Goal: Find contact information: Find contact information

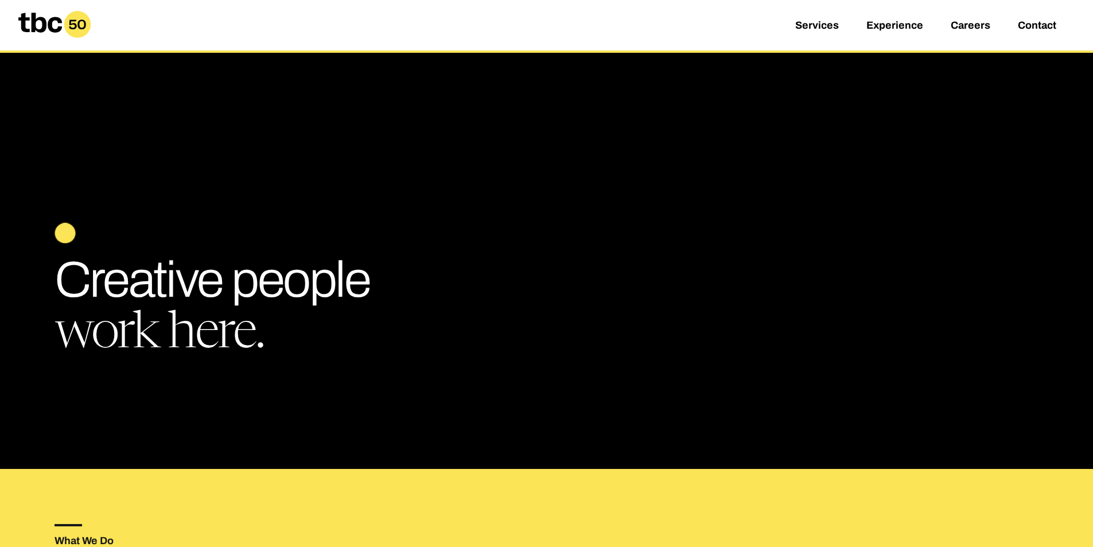
scroll to position [808, 0]
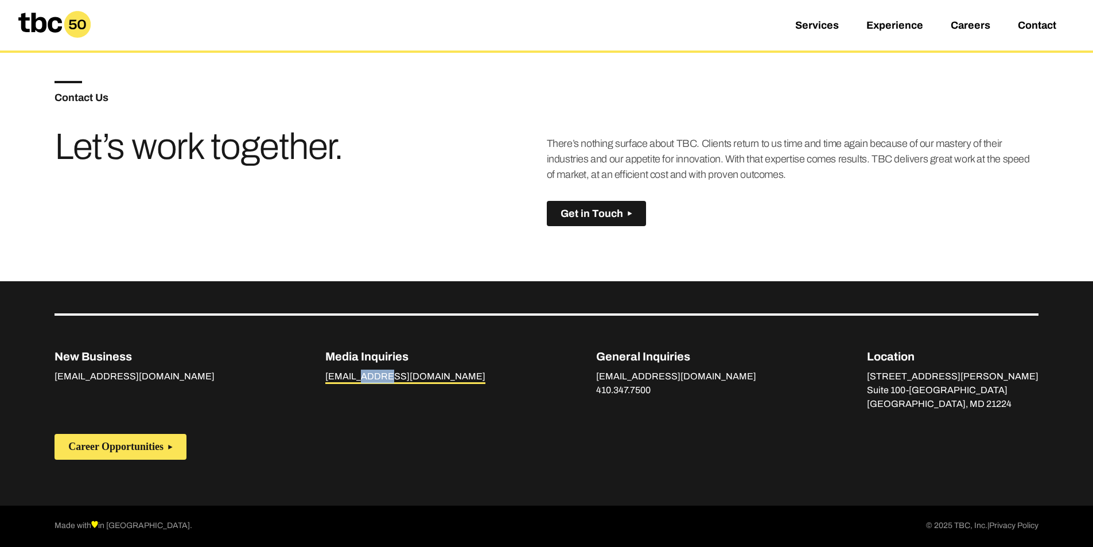
copy link "[DOMAIN_NAME]"
drag, startPoint x: 405, startPoint y: 374, endPoint x: 373, endPoint y: 372, distance: 32.2
click at [373, 372] on p "[EMAIL_ADDRESS][DOMAIN_NAME]" at bounding box center [405, 377] width 160 height 14
copy link "47.7500"
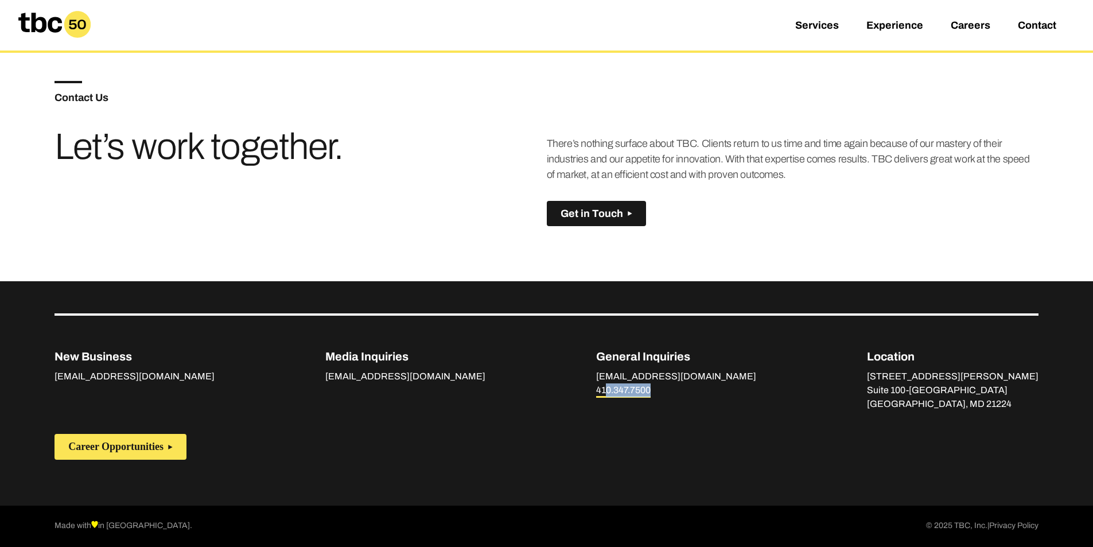
copy link "0.347.7500"
copy link "10.347.7500"
copy link "410.347.7500"
drag, startPoint x: 681, startPoint y: 387, endPoint x: 623, endPoint y: 389, distance: 58.6
click at [623, 389] on p "[EMAIL_ADDRESS][DOMAIN_NAME] 410.347.7500" at bounding box center [676, 384] width 160 height 28
